Goal: Information Seeking & Learning: Learn about a topic

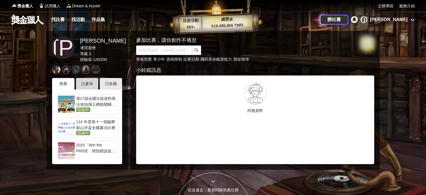
click at [87, 82] on div "已參加" at bounding box center [87, 83] width 22 height 11
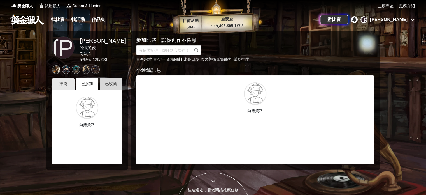
click at [109, 84] on div "已收藏" at bounding box center [111, 83] width 22 height 11
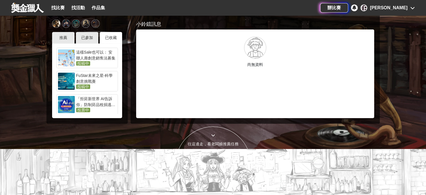
scroll to position [196, 0]
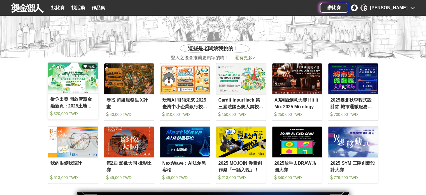
click at [65, 77] on img at bounding box center [73, 77] width 50 height 31
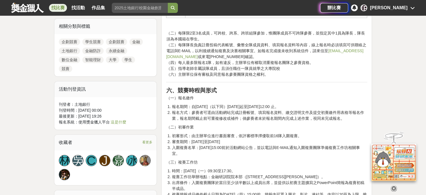
scroll to position [392, 0]
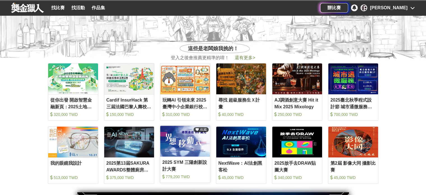
scroll to position [196, 0]
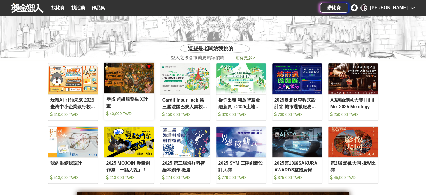
click at [124, 88] on img at bounding box center [129, 77] width 50 height 31
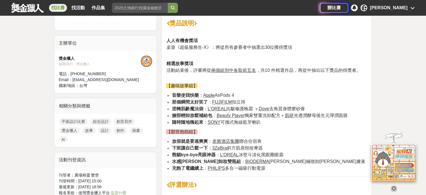
scroll to position [476, 0]
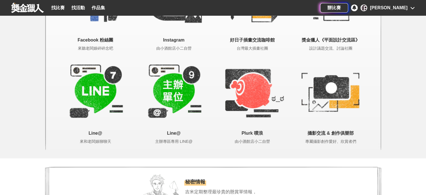
scroll to position [1184, 0]
